Goal: Complete application form: Complete application form

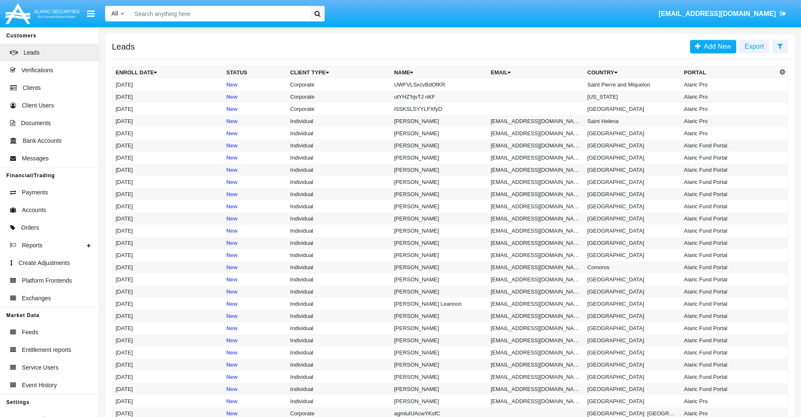
click at [780, 46] on icon at bounding box center [779, 46] width 5 height 7
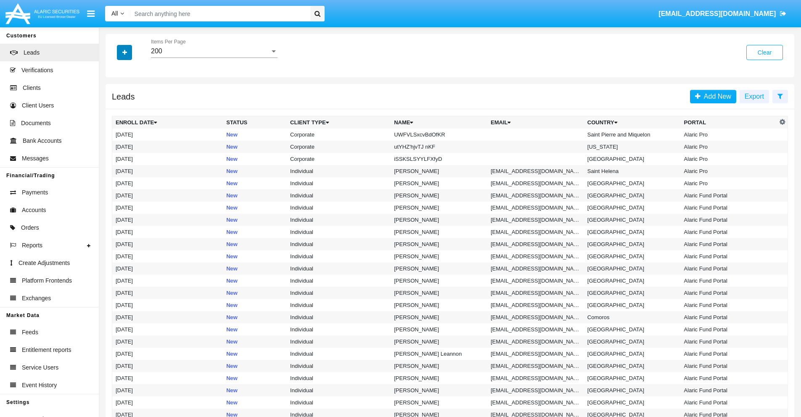
click at [124, 52] on icon "button" at bounding box center [124, 53] width 5 height 6
click at [131, 94] on span "Name" at bounding box center [131, 94] width 18 height 10
click at [116, 97] on input "Name" at bounding box center [115, 97] width 0 height 0
checkbox input "true"
click at [124, 52] on icon "button" at bounding box center [124, 53] width 5 height 6
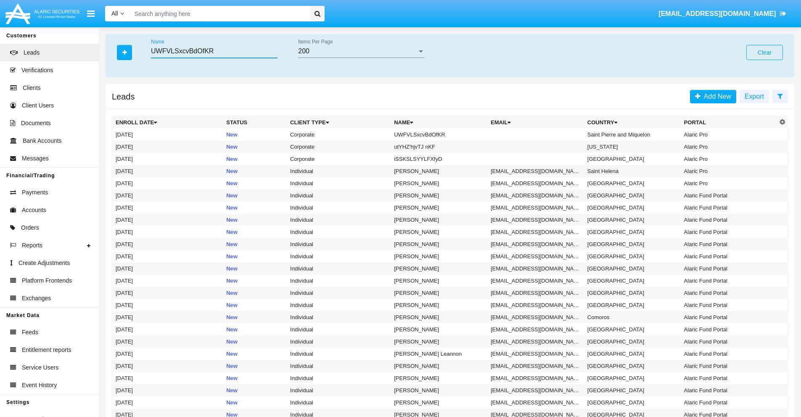
type input "UWFVLSxcvBdOfKR"
click at [443, 134] on td "UWFVLSxcvBdOfKR" at bounding box center [438, 135] width 97 height 12
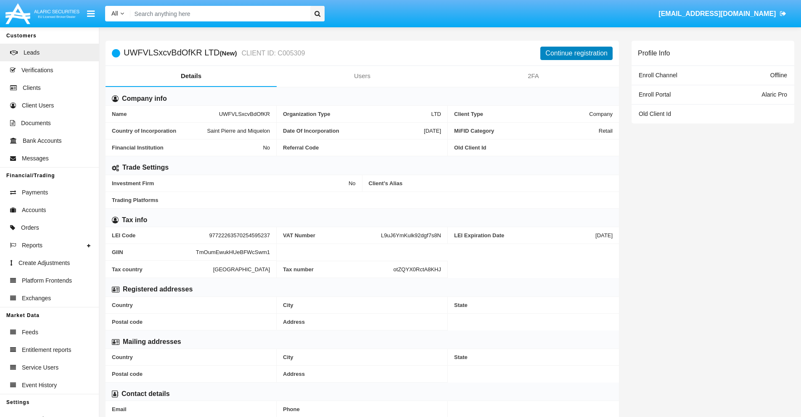
click at [576, 53] on button "Continue registration" at bounding box center [576, 53] width 72 height 13
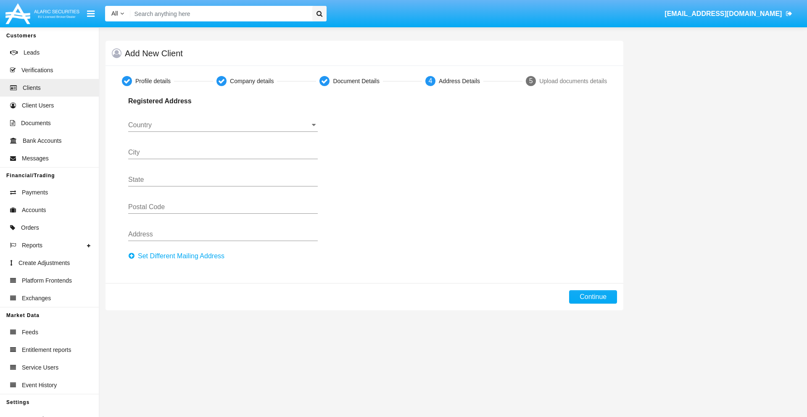
click at [179, 256] on button "Set Different Mailing Address" at bounding box center [178, 256] width 101 height 13
click at [593, 297] on button "Continue" at bounding box center [593, 296] width 48 height 13
click at [179, 256] on button "Set Different Mailing Address" at bounding box center [178, 256] width 101 height 13
type input "!"#$%&'()*+,-./:;<=>?@[\]^_`{|}~"
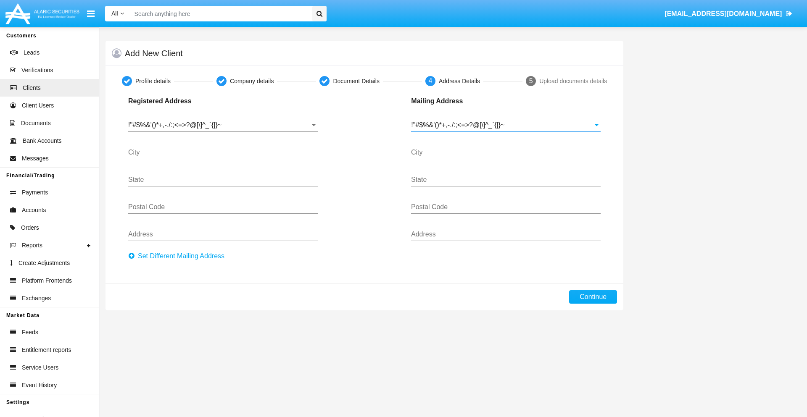
type input "!"#$%&'()*+,-./:;<=>?@[\]^_`{|}~"
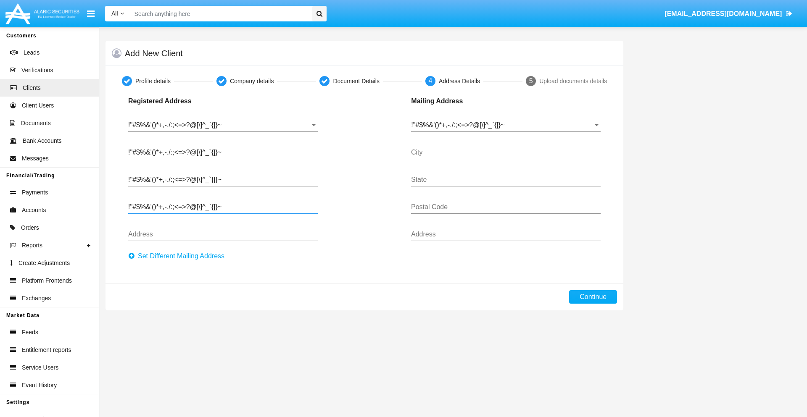
type input "!"#$%&'()*+,-./:;<=>?@[\]^_`{|}~"
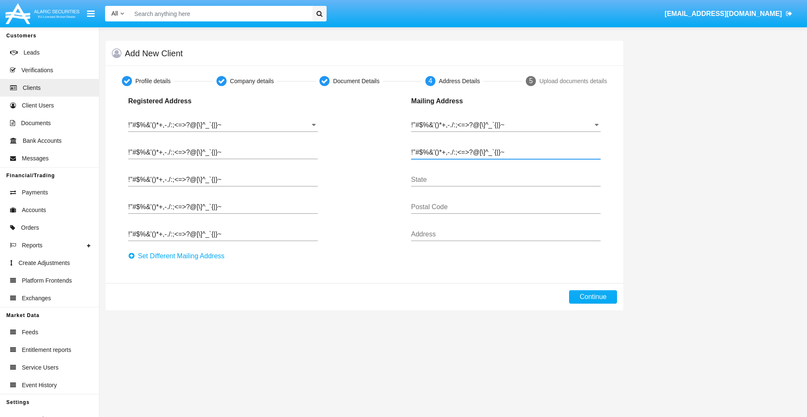
type input "!"#$%&'()*+,-./:;<=>?@[\]^_`{|}~"
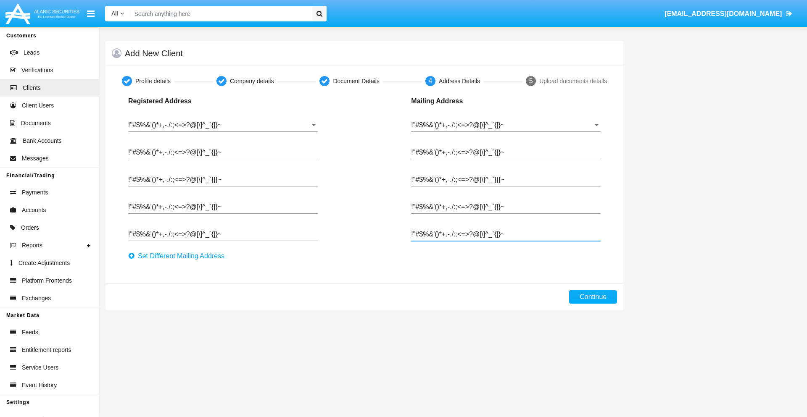
type input "!"#$%&'()*+,-./:;<=>?@[\]^_`{|}~"
click at [593, 297] on button "Continue" at bounding box center [593, 296] width 48 height 13
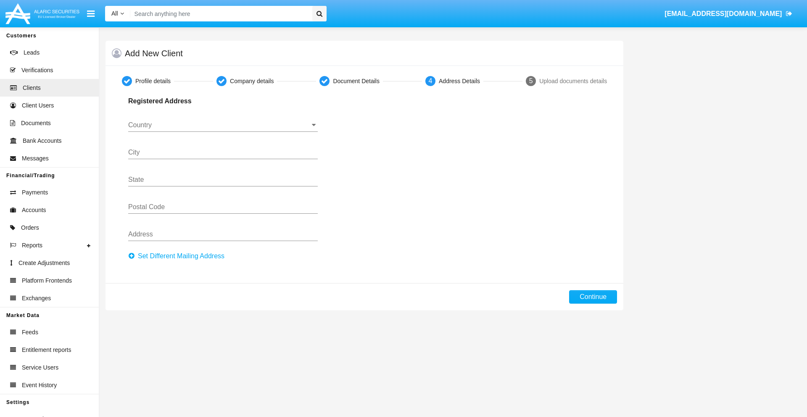
click at [179, 256] on button "Set Different Mailing Address" at bounding box center [178, 256] width 101 height 13
type input "0123456789"
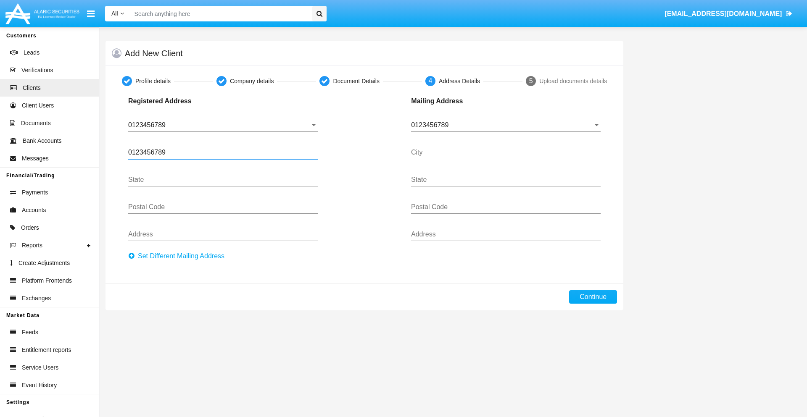
type input "0123456789"
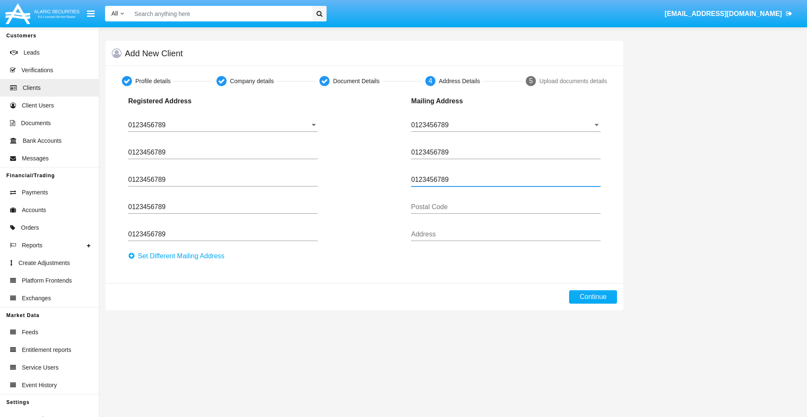
type input "0123456789"
click at [593, 297] on button "Continue" at bounding box center [593, 296] width 48 height 13
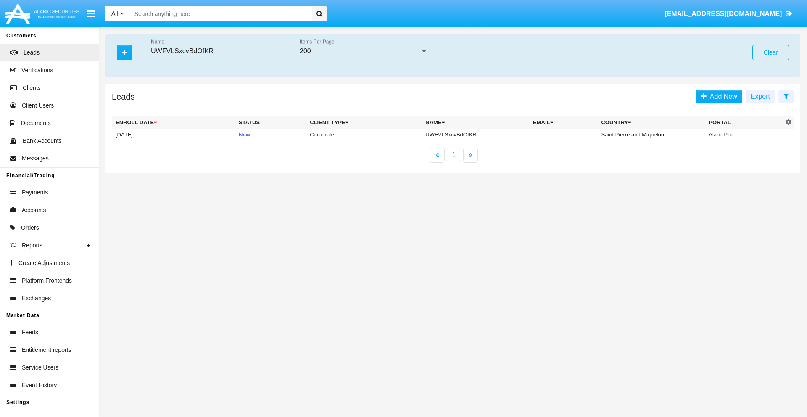
click at [770, 53] on button "Clear" at bounding box center [770, 52] width 37 height 15
click at [124, 52] on icon "button" at bounding box center [124, 53] width 5 height 6
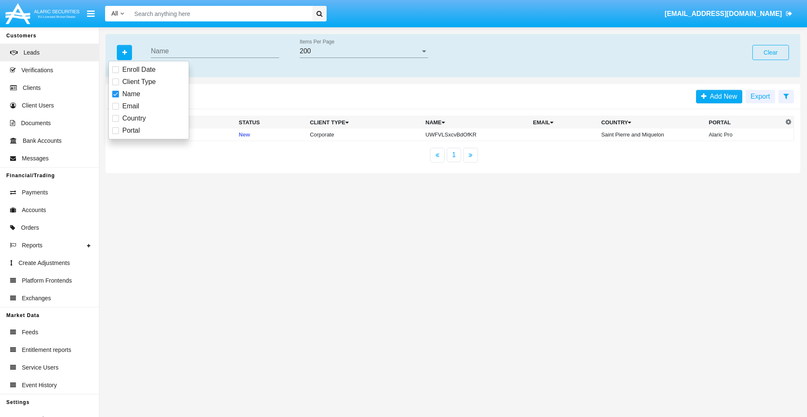
click at [131, 106] on span "Email" at bounding box center [130, 106] width 17 height 10
click at [116, 110] on input "Email" at bounding box center [115, 110] width 0 height 0
checkbox input "true"
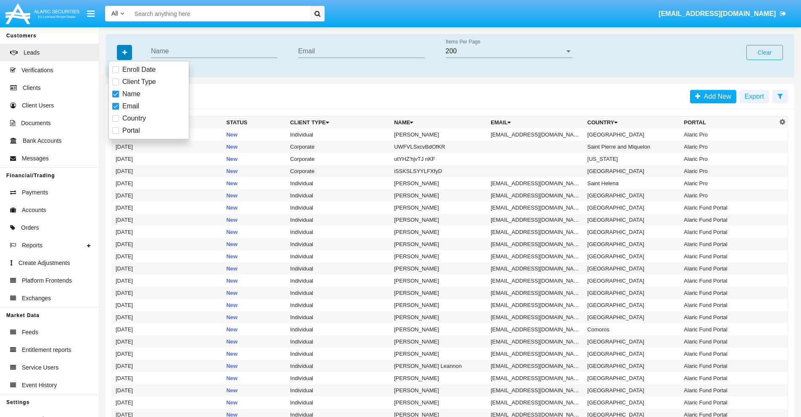
click at [124, 52] on icon "button" at bounding box center [124, 53] width 5 height 6
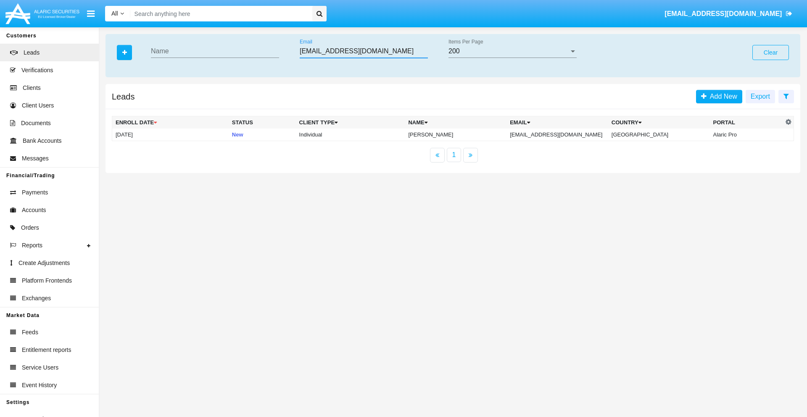
type input "[EMAIL_ADDRESS][DOMAIN_NAME]"
click at [566, 134] on td "[EMAIL_ADDRESS][DOMAIN_NAME]" at bounding box center [557, 135] width 102 height 13
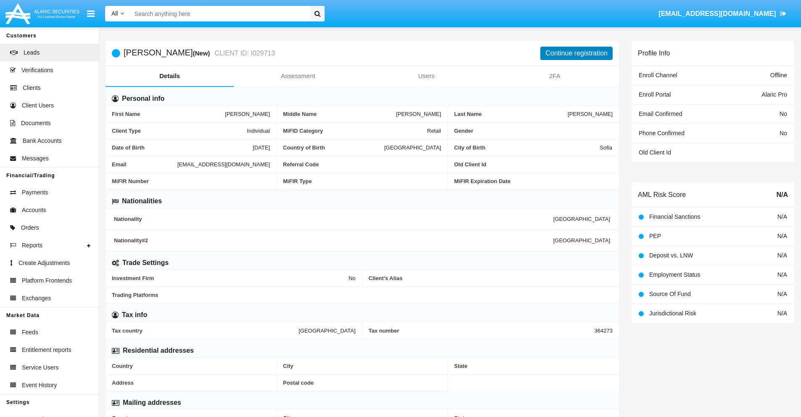
click at [576, 53] on button "Continue registration" at bounding box center [576, 53] width 72 height 13
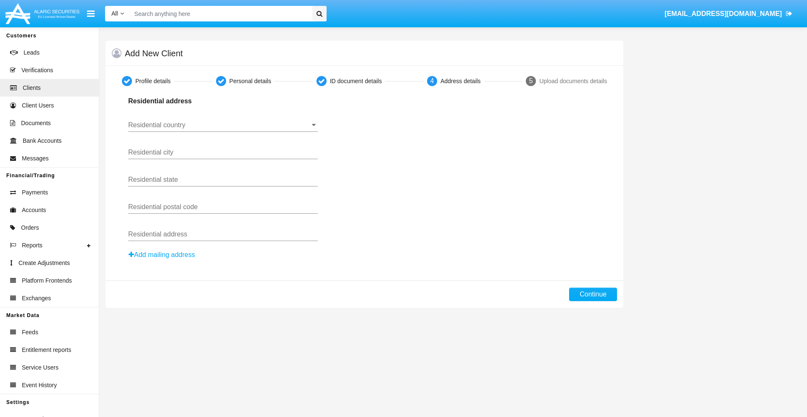
click at [162, 255] on button "Add mailing address" at bounding box center [161, 255] width 67 height 11
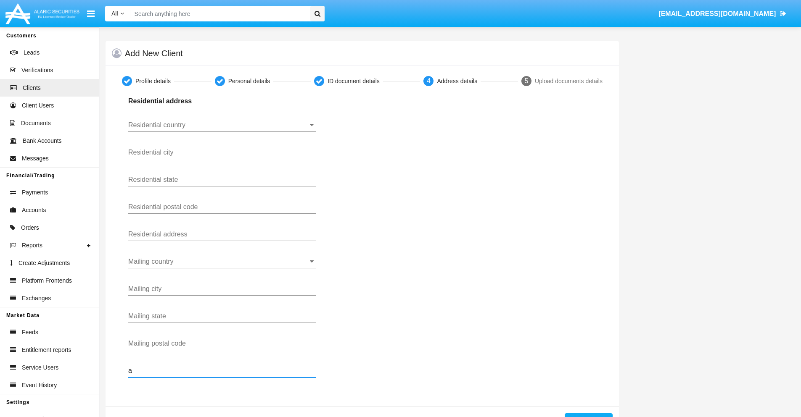
type input "a"
click at [588, 415] on button "Continue" at bounding box center [588, 420] width 48 height 13
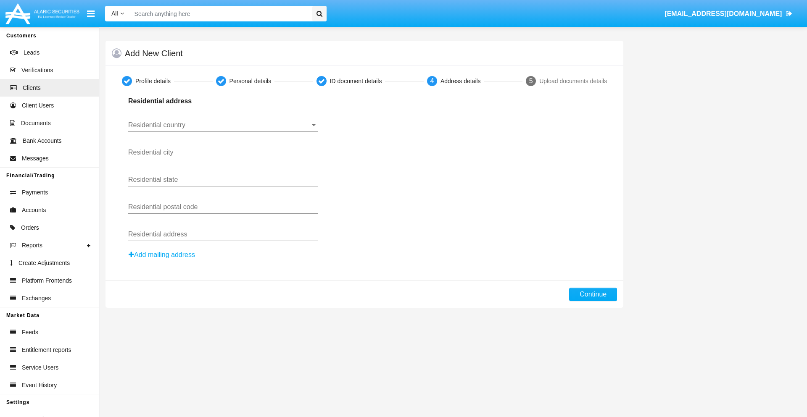
click at [162, 255] on button "Add mailing address" at bounding box center [161, 255] width 67 height 11
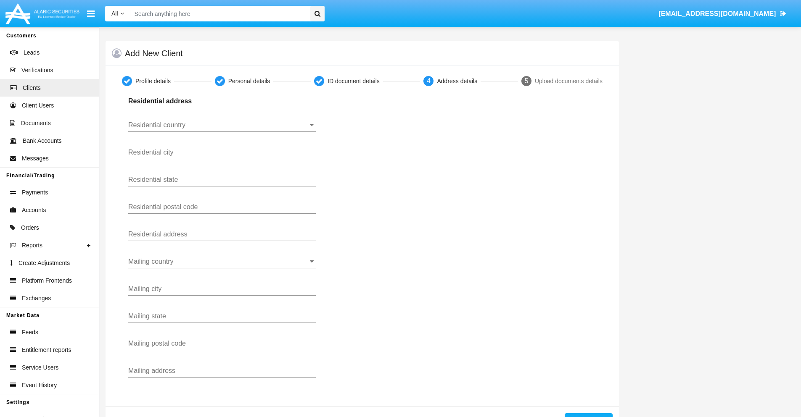
scroll to position [30, 0]
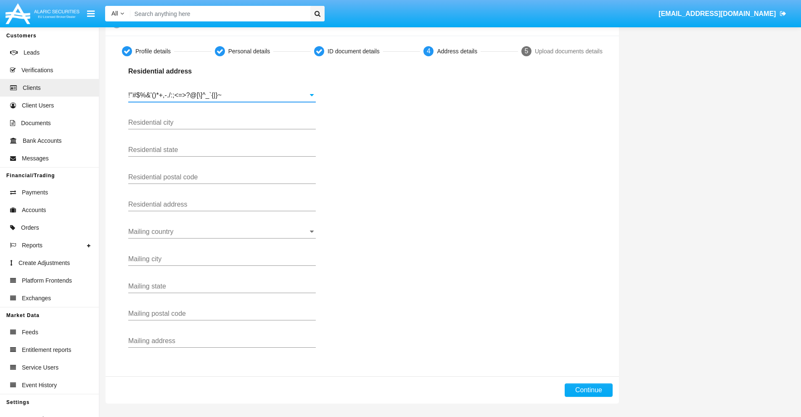
type input "!"#$%&'()*+,-./:;<=>?@[\]^_`{|}~"
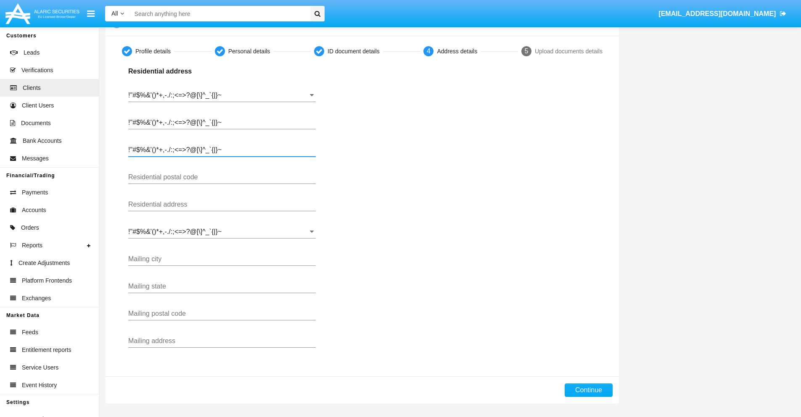
type input "!"#$%&'()*+,-./:;<=>?@[\]^_`{|}~"
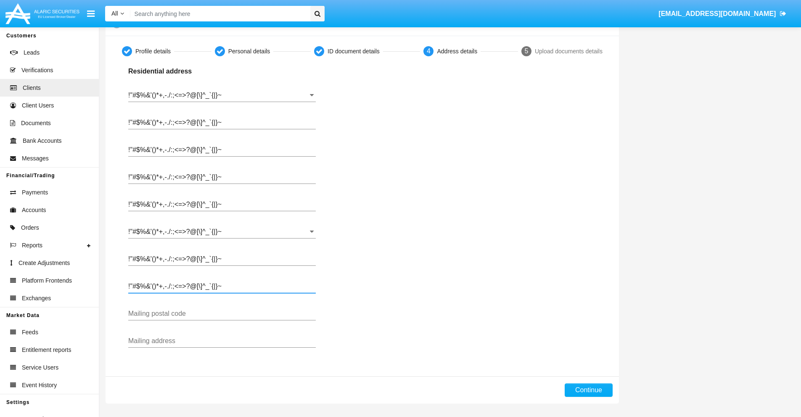
type input "!"#$%&'()*+,-./:;<=>?@[\]^_`{|}~"
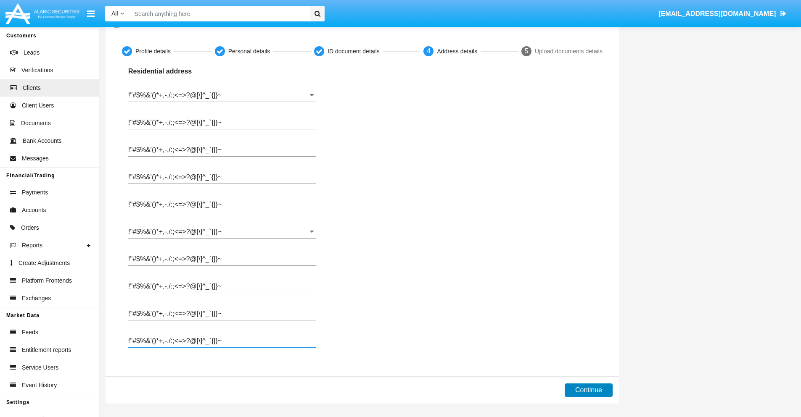
click at [588, 390] on button "Continue" at bounding box center [588, 390] width 48 height 13
